Goal: Transaction & Acquisition: Purchase product/service

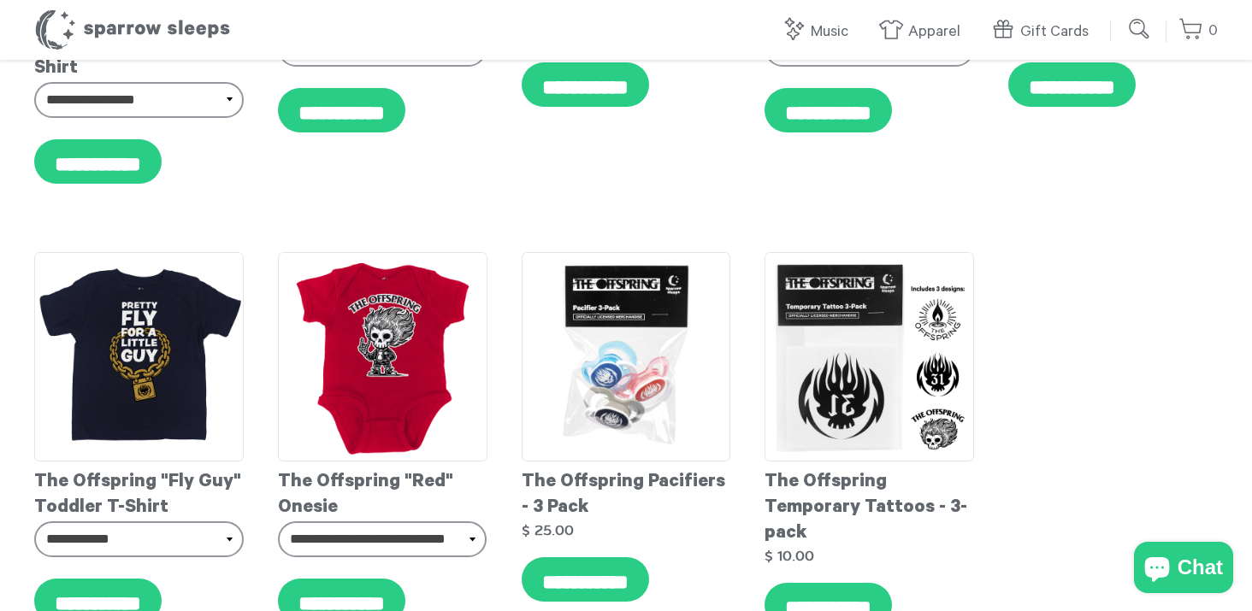
scroll to position [612, 0]
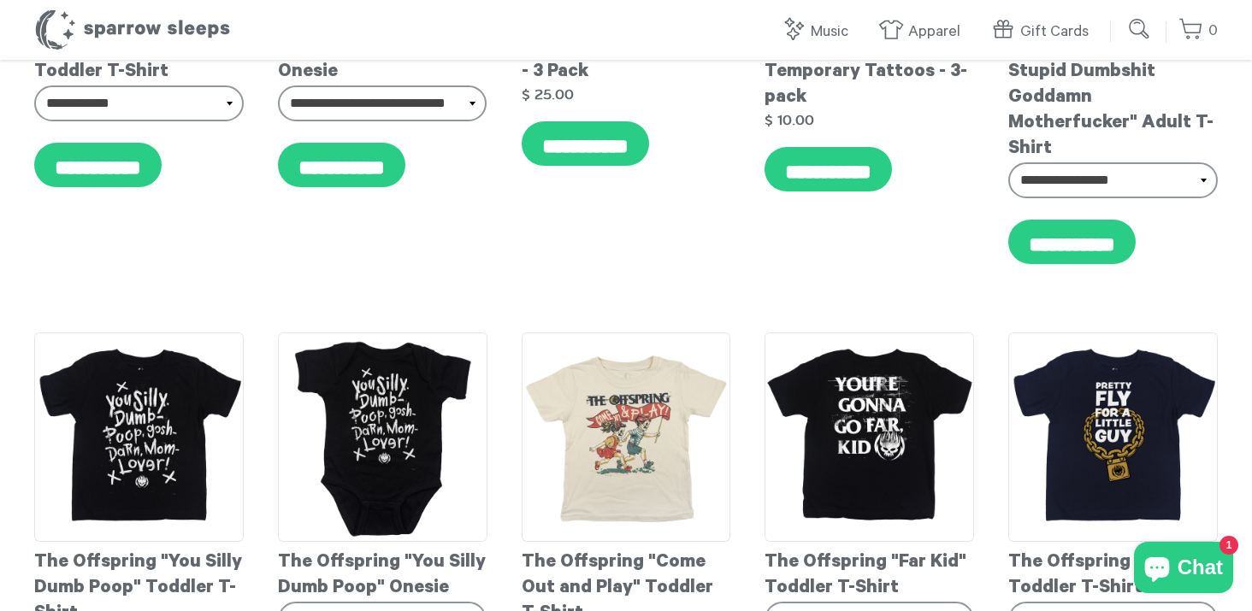
scroll to position [777, 0]
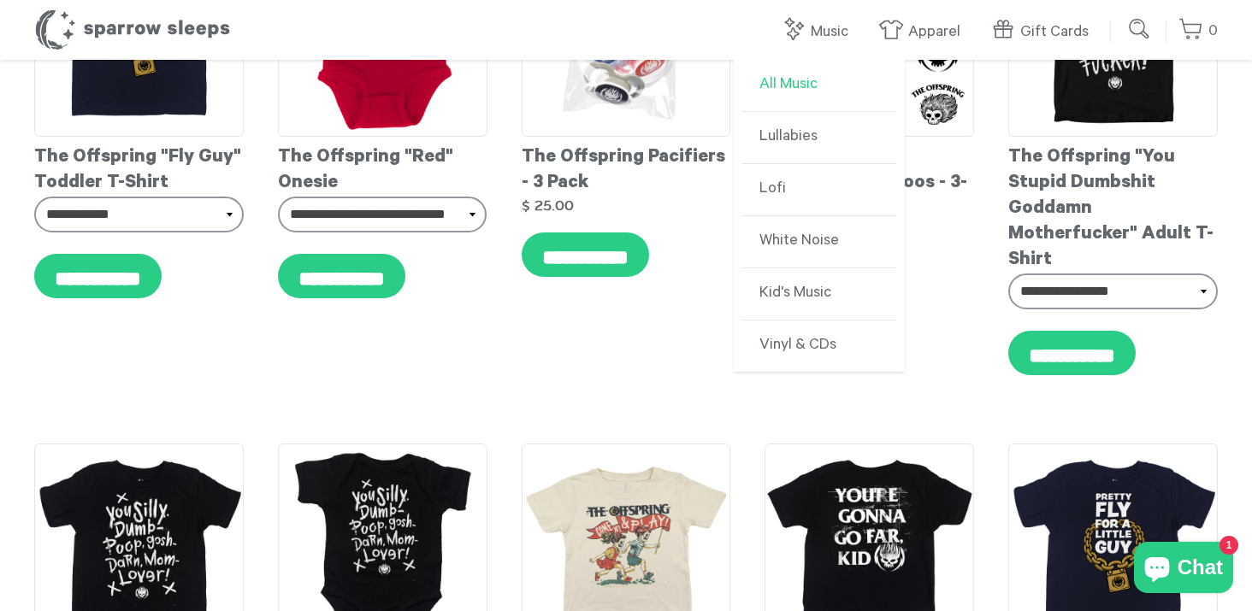
click at [786, 85] on link "All Music" at bounding box center [819, 86] width 154 height 52
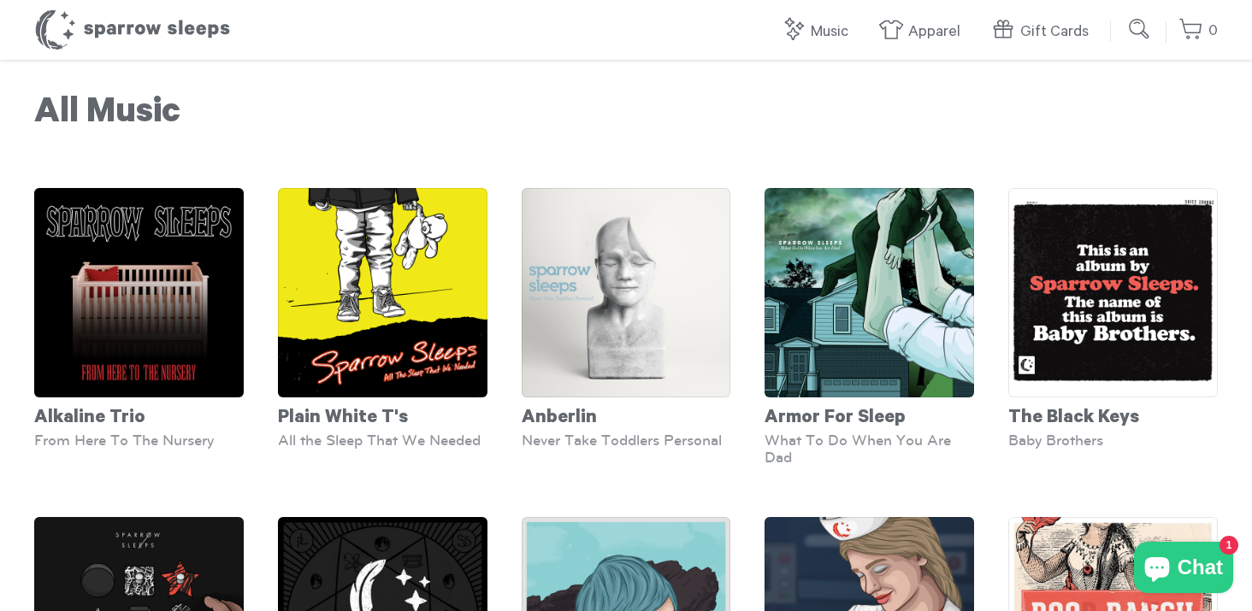
click at [1108, 31] on header "Sparrow Sleeps 0 Your cart is empty. Total: $ 0.00 Log in or Create account POW…" at bounding box center [626, 30] width 1252 height 60
click at [1148, 31] on input "submit" at bounding box center [1139, 29] width 34 height 34
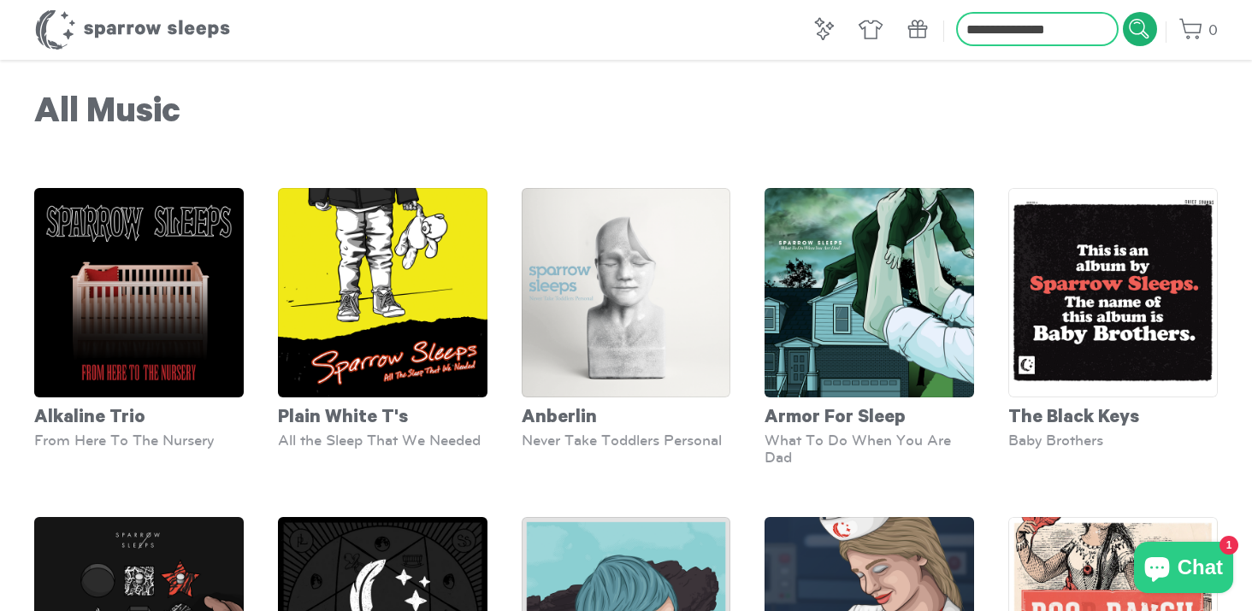
type input "**********"
click at [1122, 12] on input "submit" at bounding box center [1139, 29] width 34 height 34
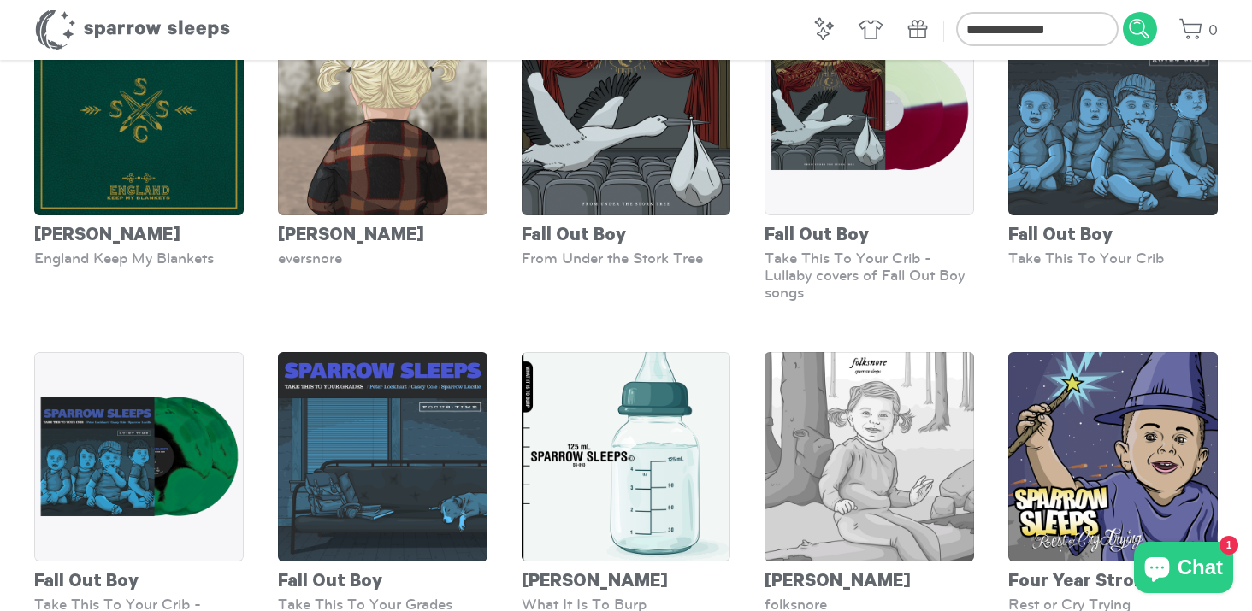
scroll to position [1546, 0]
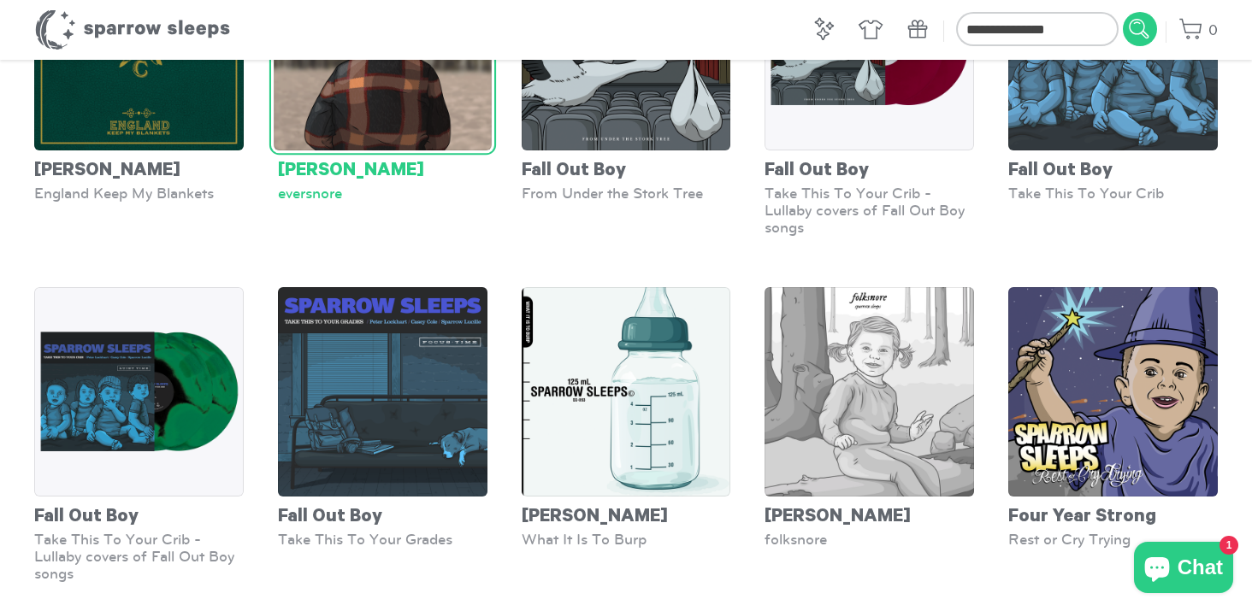
click at [414, 139] on img at bounding box center [383, 41] width 218 height 218
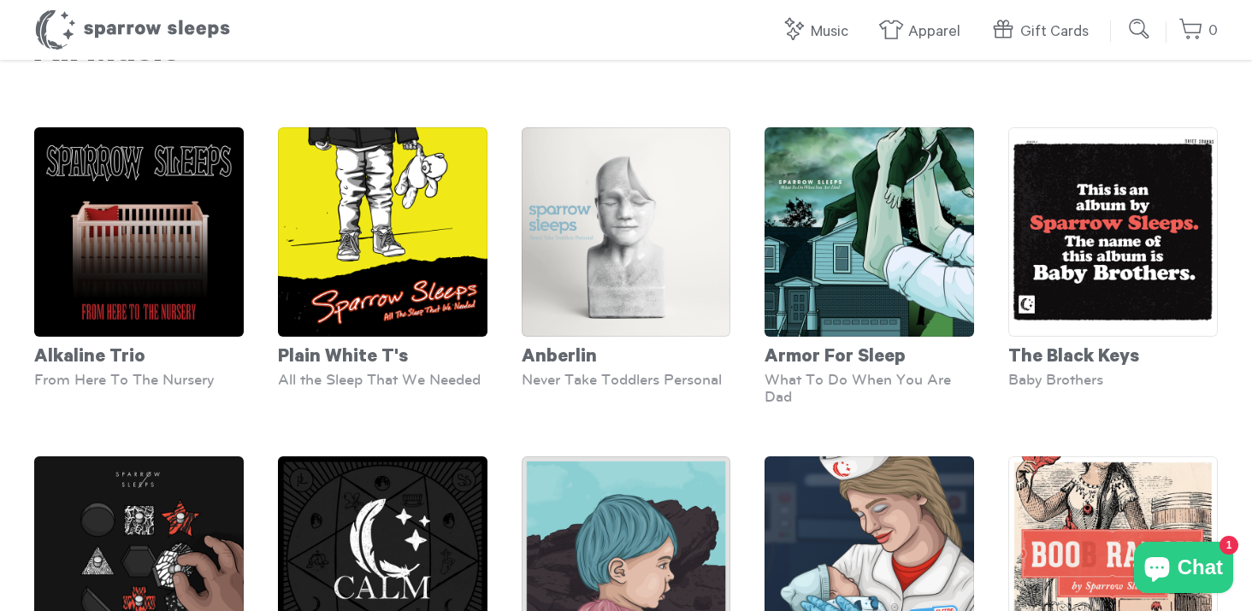
scroll to position [0, 0]
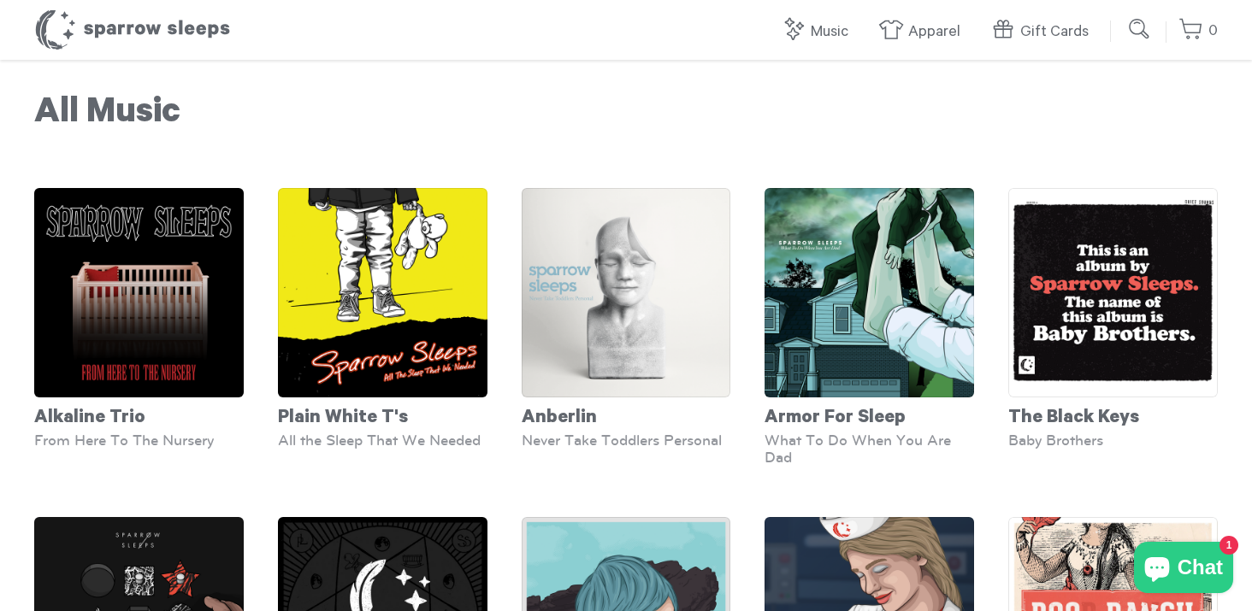
click at [1152, 27] on input "submit" at bounding box center [1139, 29] width 34 height 34
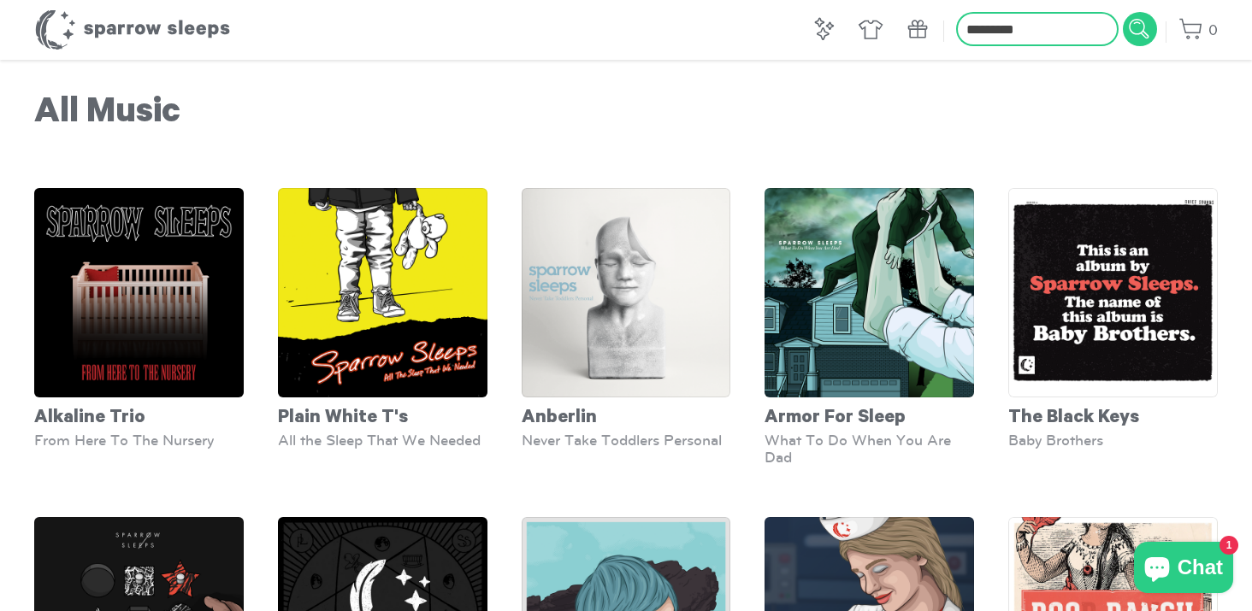
type input "*********"
click at [1122, 12] on input "submit" at bounding box center [1139, 29] width 34 height 34
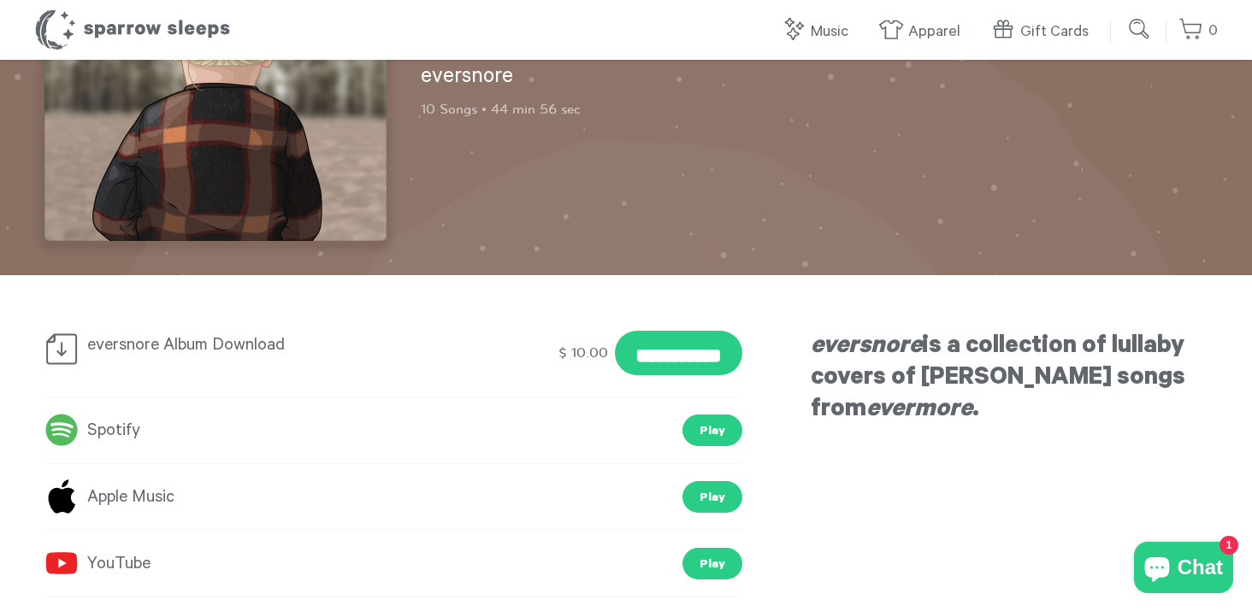
scroll to position [197, 0]
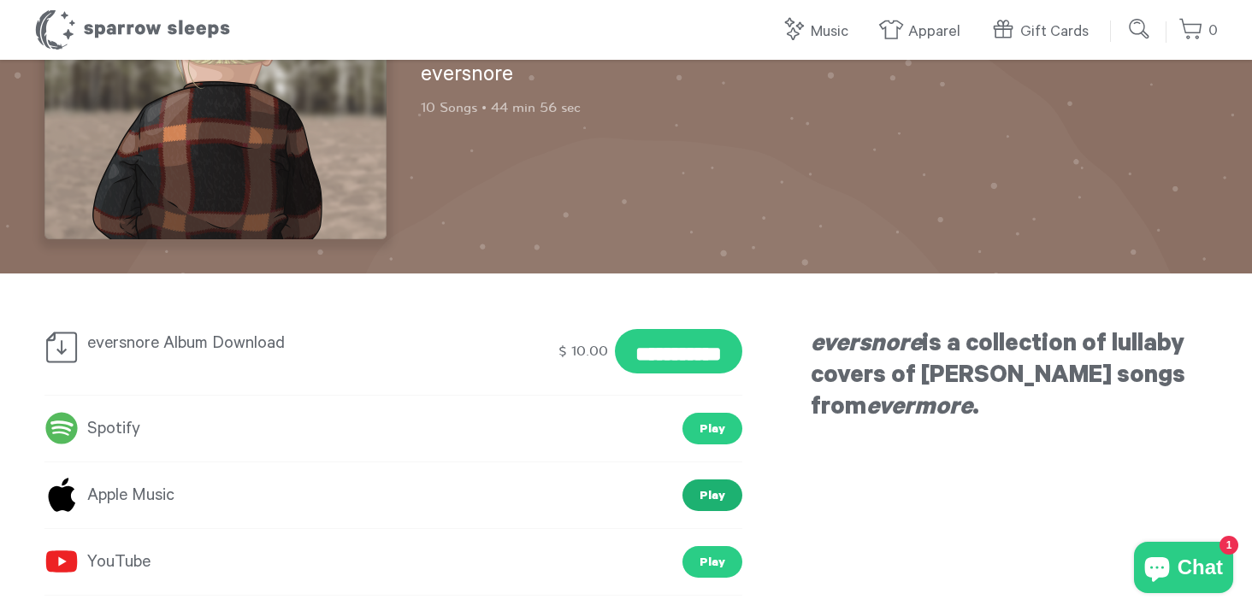
click at [726, 504] on link "Play" at bounding box center [712, 496] width 60 height 32
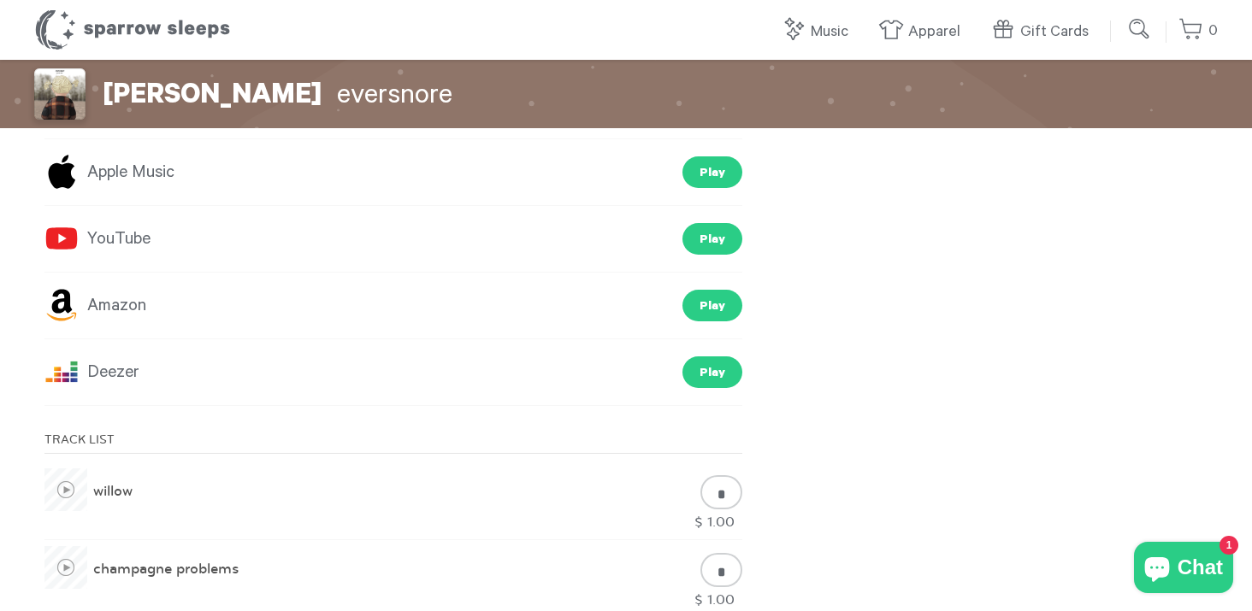
scroll to position [655, 0]
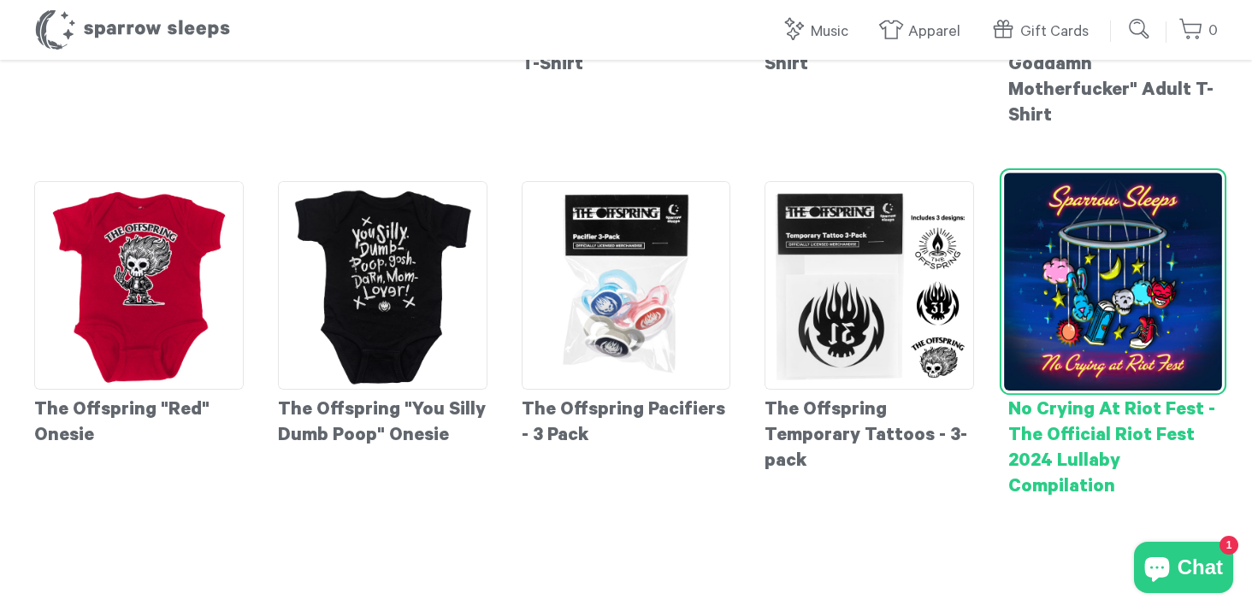
scroll to position [588, 0]
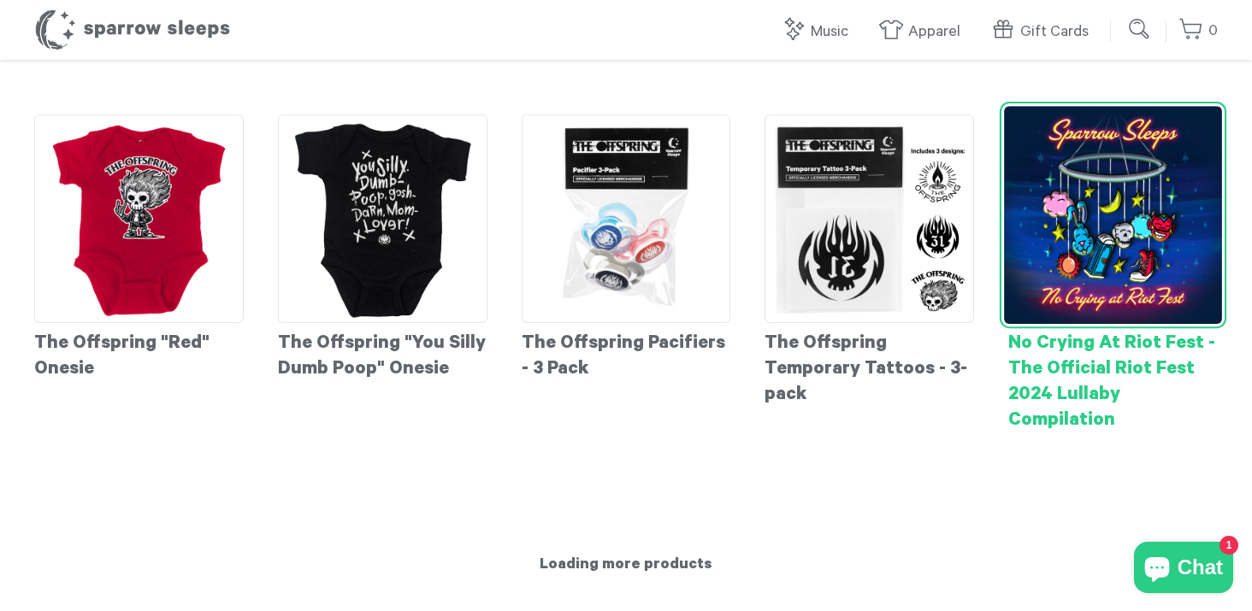
click at [1087, 369] on div "No Crying At Riot Fest - The Official Riot Fest 2024 Lullaby Compilation" at bounding box center [1112, 378] width 209 height 111
click at [1076, 111] on img at bounding box center [1113, 215] width 218 height 218
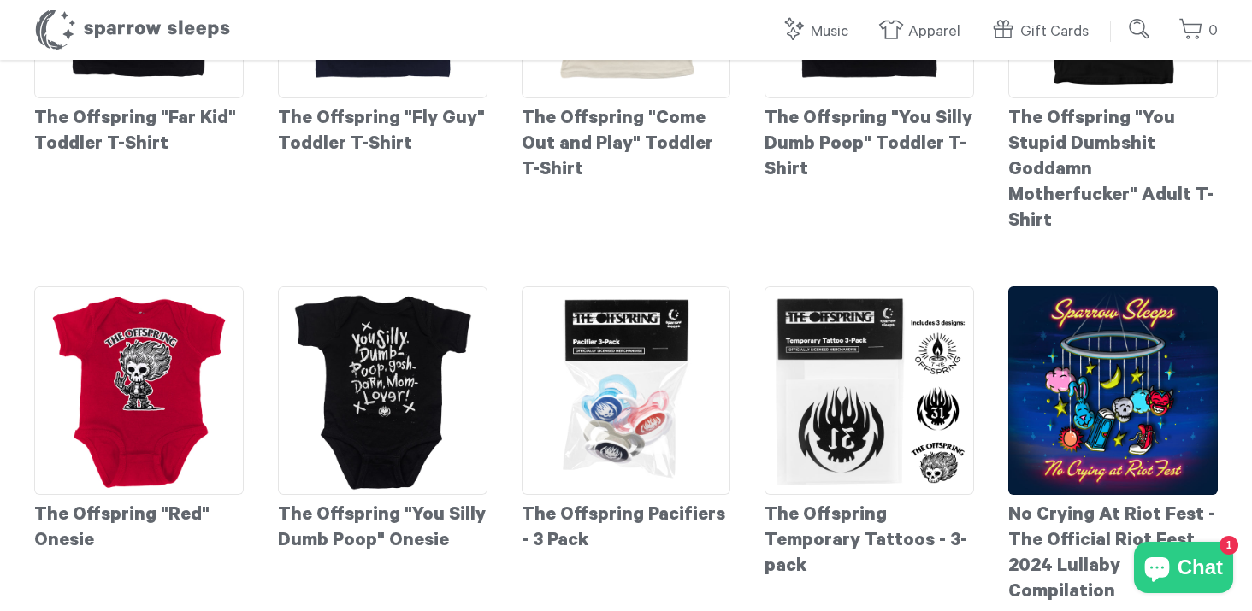
scroll to position [0, 0]
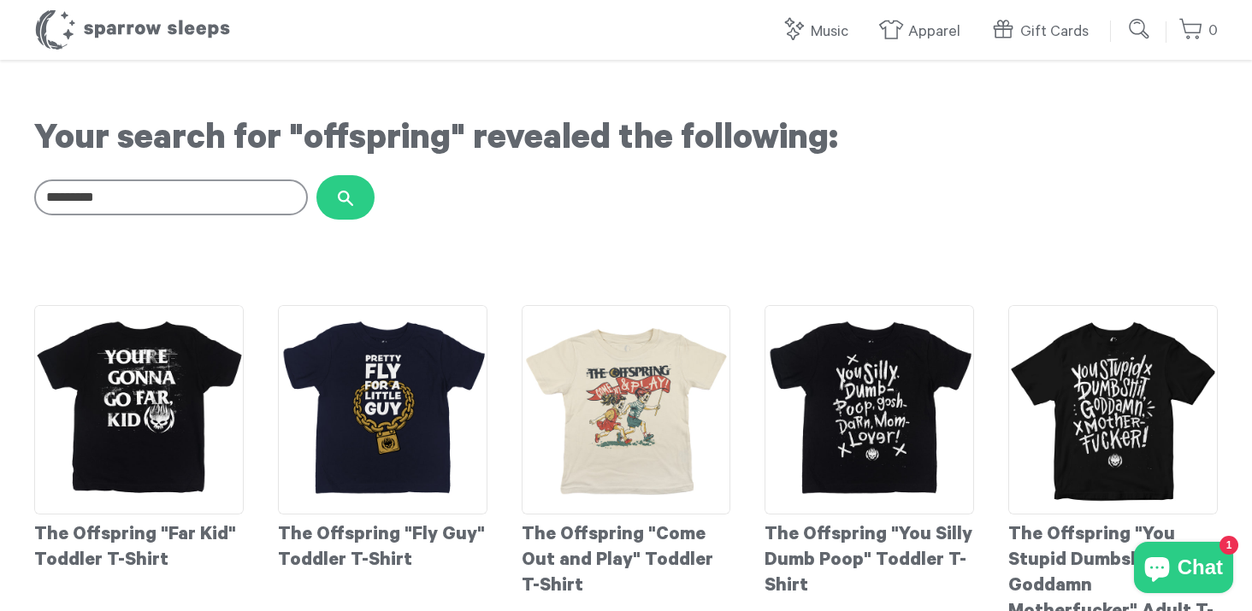
click at [1118, 31] on input "Search our store" at bounding box center [1137, 29] width 38 height 34
click at [1136, 29] on input "submit" at bounding box center [1139, 29] width 34 height 34
type input "*"
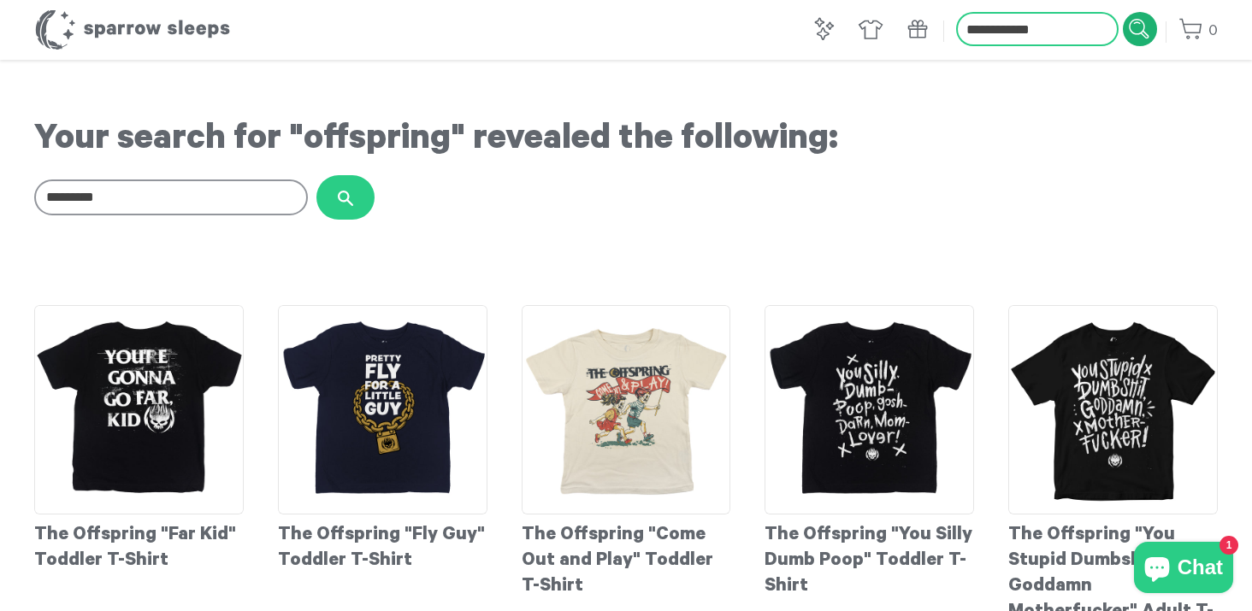
type input "**********"
click at [1122, 12] on input "submit" at bounding box center [1139, 29] width 34 height 34
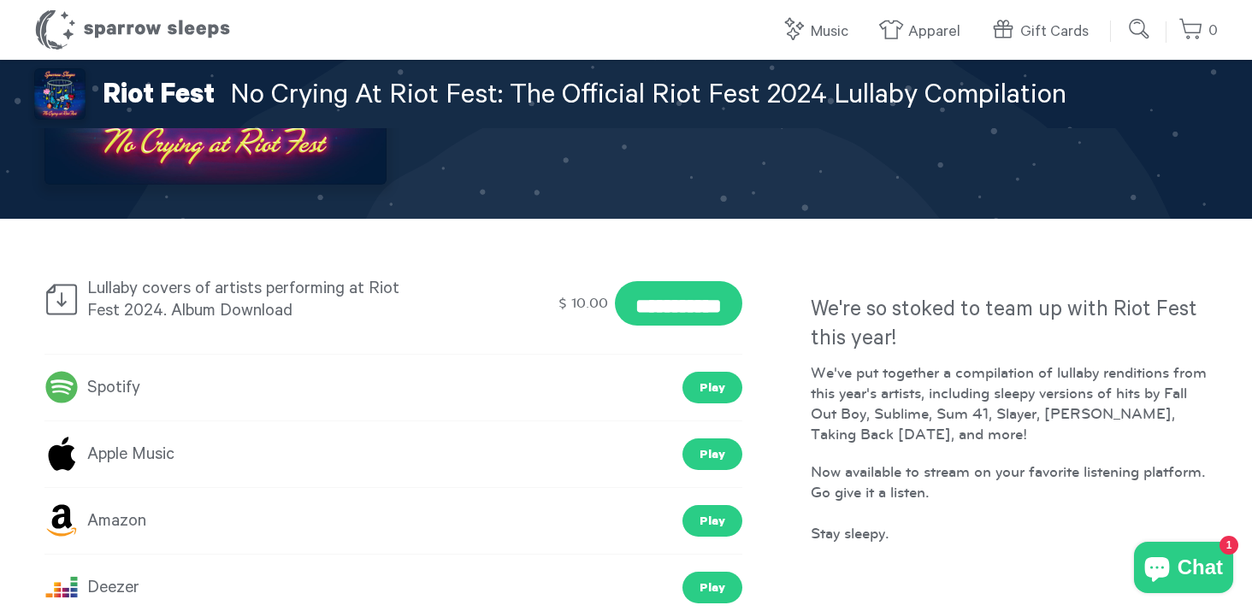
scroll to position [103, 0]
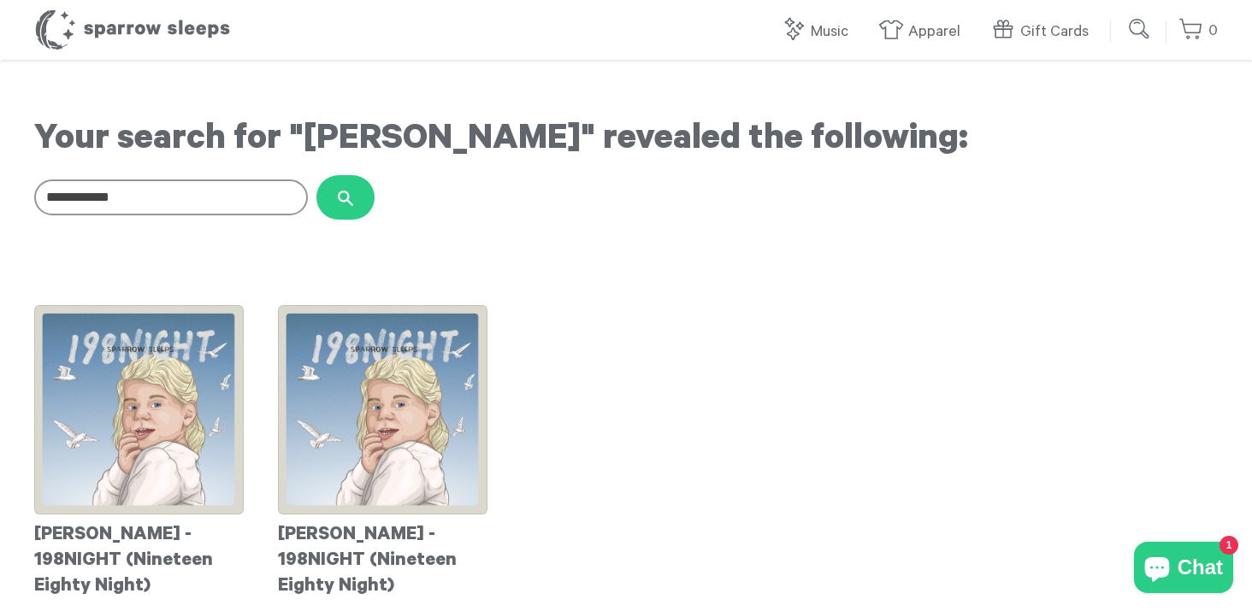
click at [1136, 38] on input "submit" at bounding box center [1139, 29] width 34 height 34
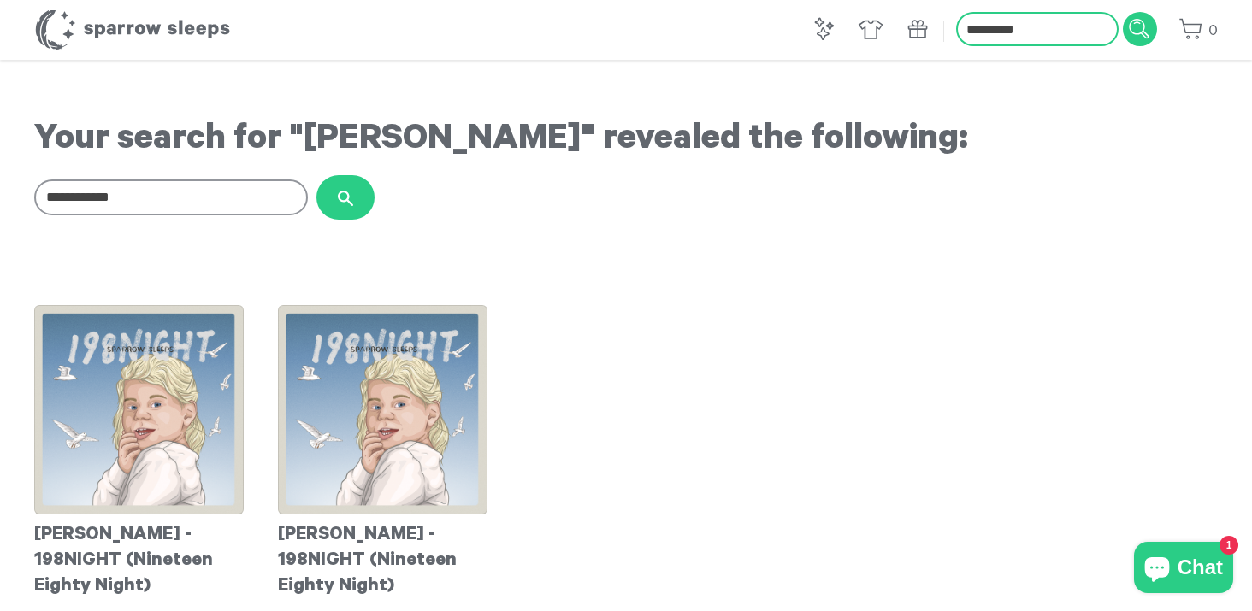
type input "*********"
click at [1122, 12] on input "submit" at bounding box center [1139, 29] width 34 height 34
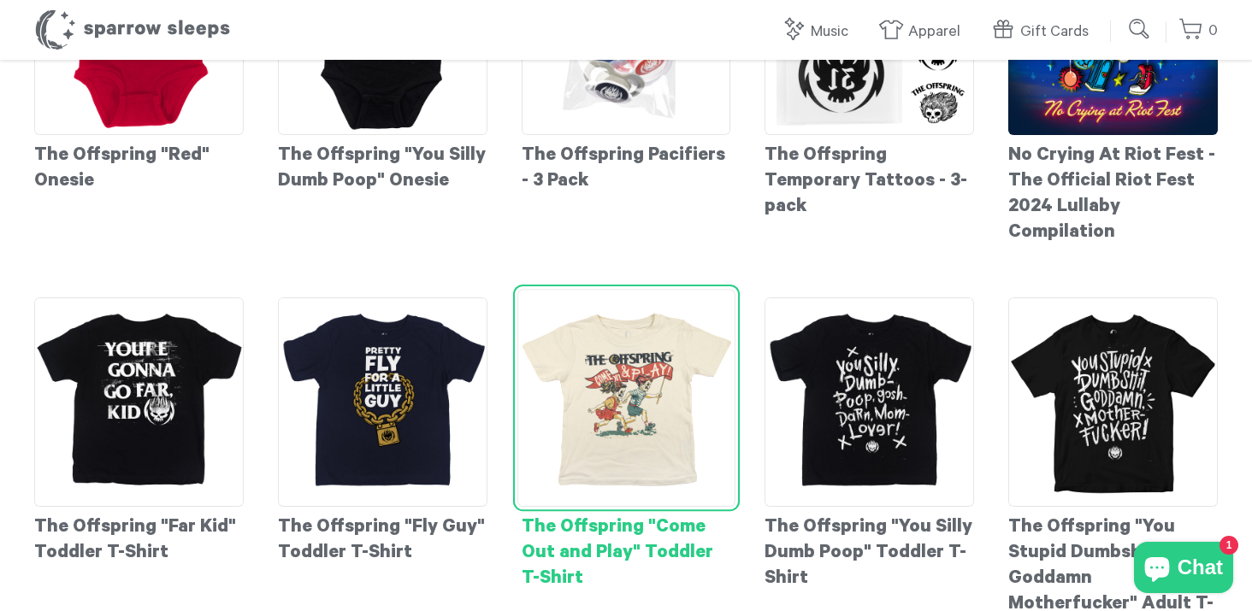
scroll to position [786, 0]
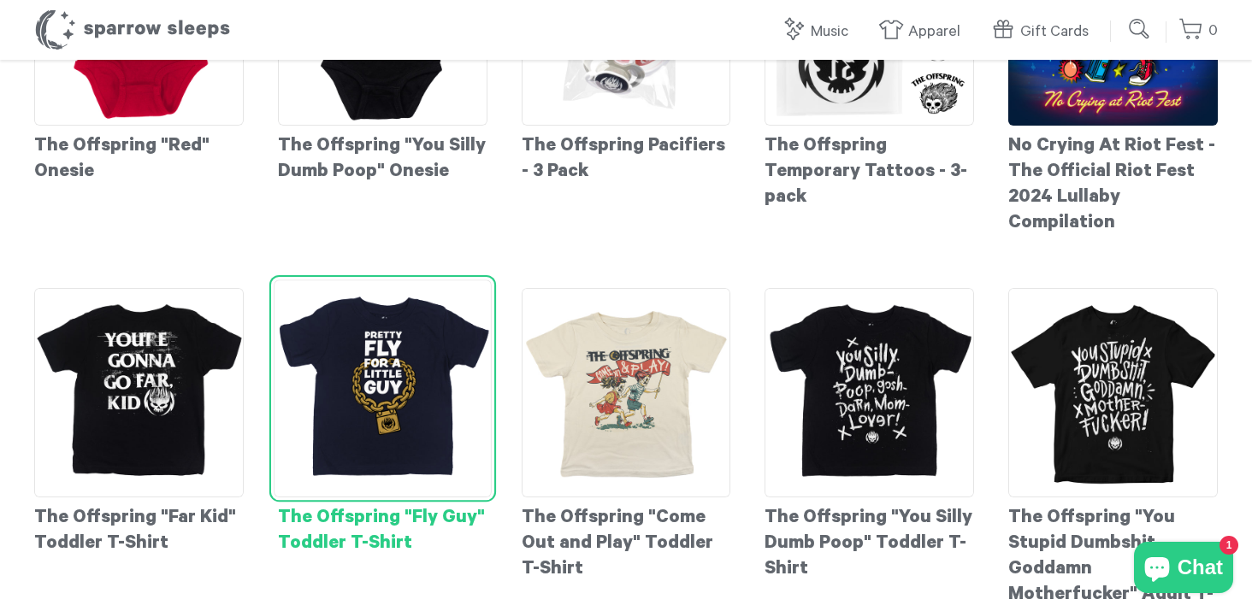
click at [415, 375] on img at bounding box center [383, 389] width 218 height 218
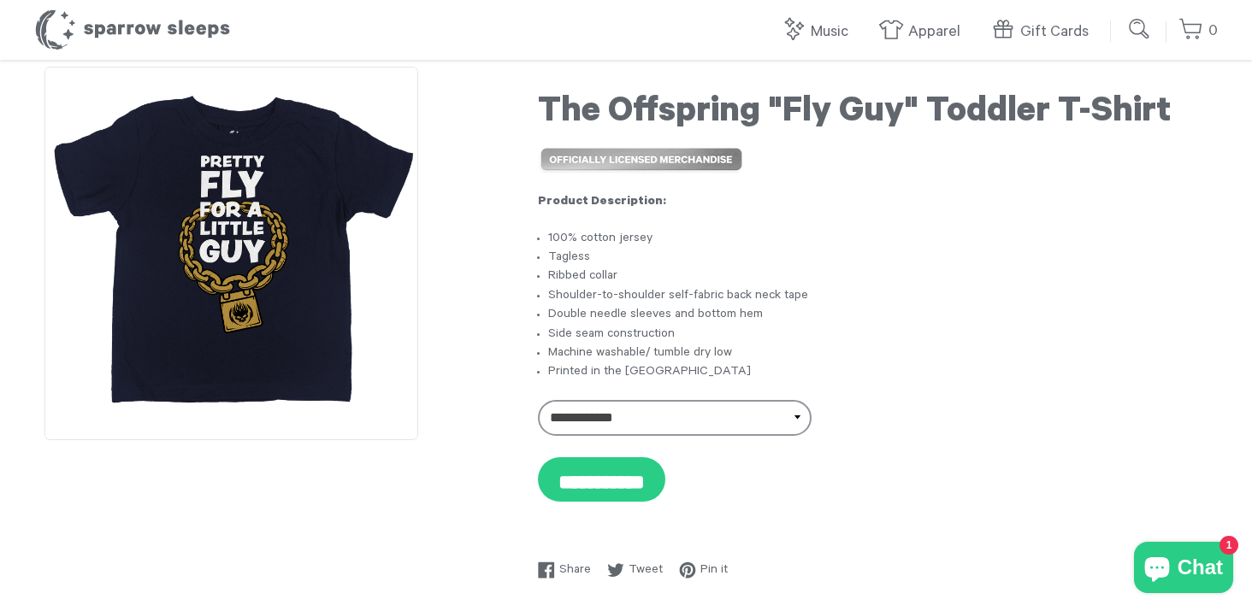
scroll to position [32, 0]
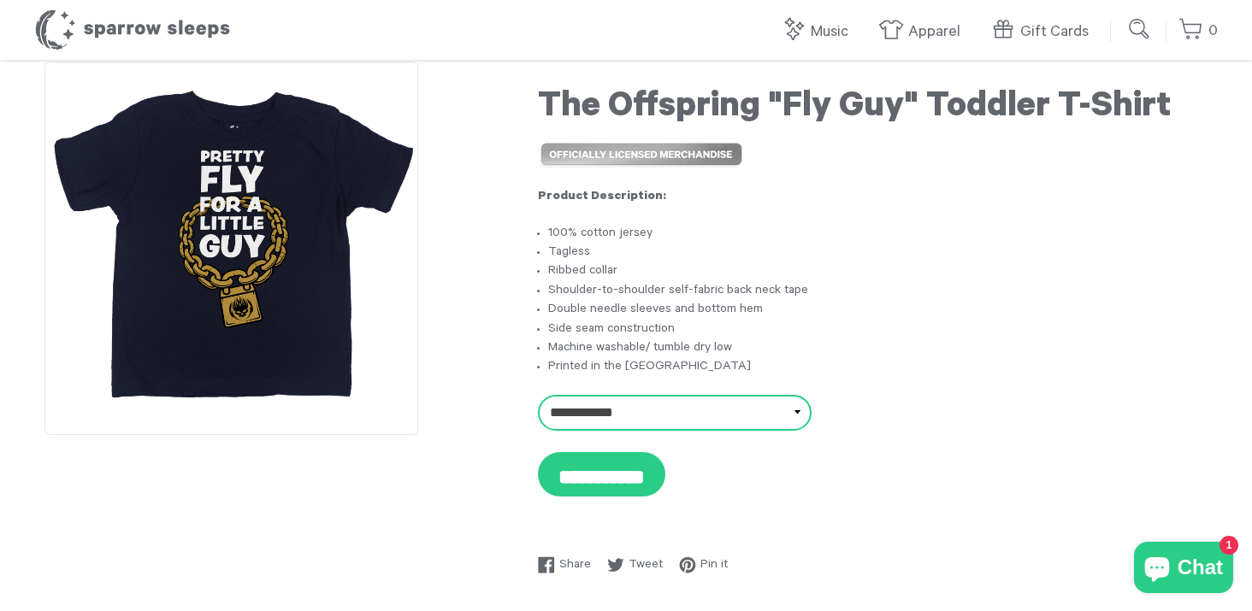
click at [629, 421] on select "**********" at bounding box center [675, 413] width 274 height 36
